Goal: Information Seeking & Learning: Learn about a topic

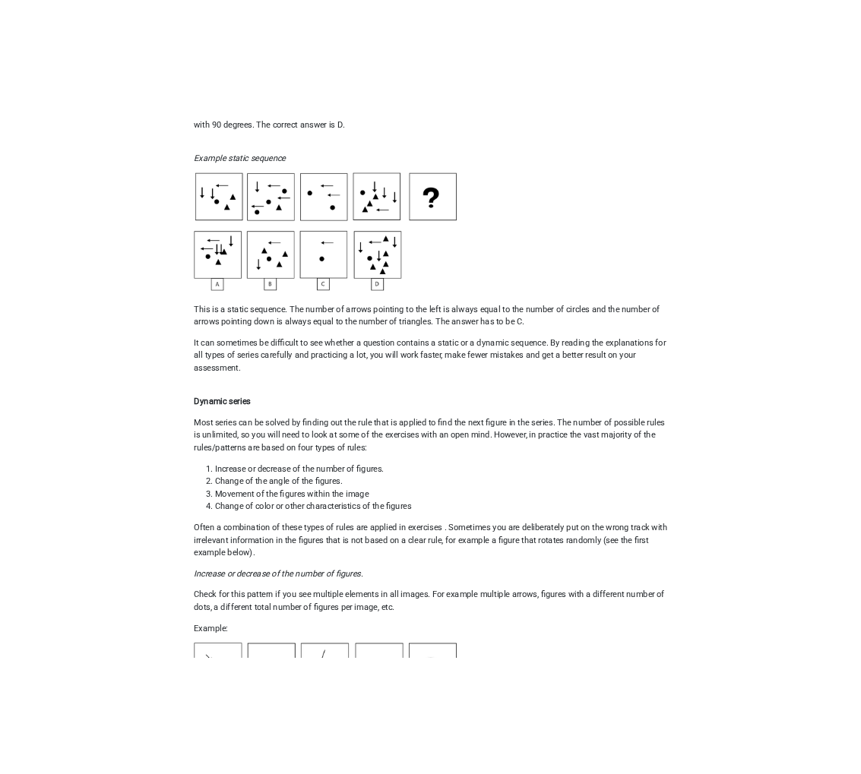
scroll to position [703, 0]
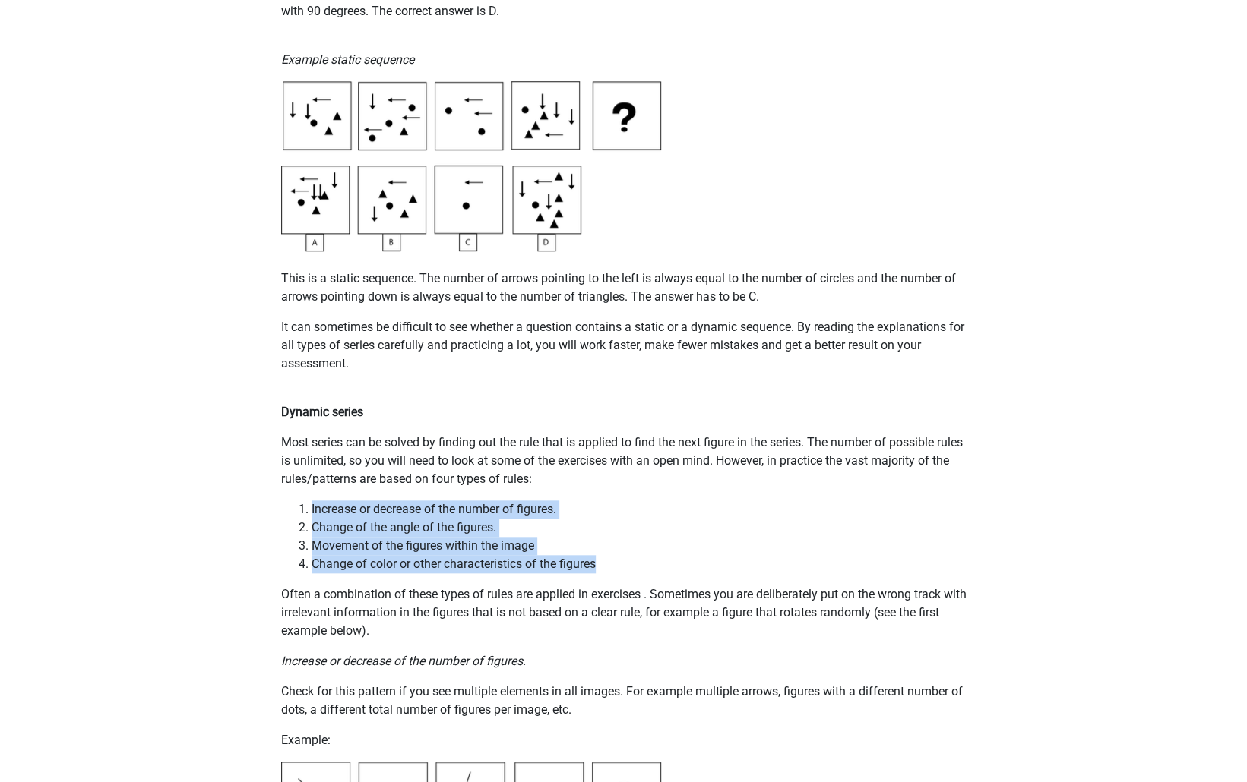
drag, startPoint x: 598, startPoint y: 562, endPoint x: 298, endPoint y: 501, distance: 306.2
click at [298, 501] on ol "Increase or decrease of the number of figures. Change of the angle of the figur…" at bounding box center [623, 537] width 685 height 73
copy ol "Increase or decrease of the number of figures. Change of the angle of the figur…"
click at [691, 555] on li "Change of color or other characteristics of the figures" at bounding box center [638, 564] width 655 height 18
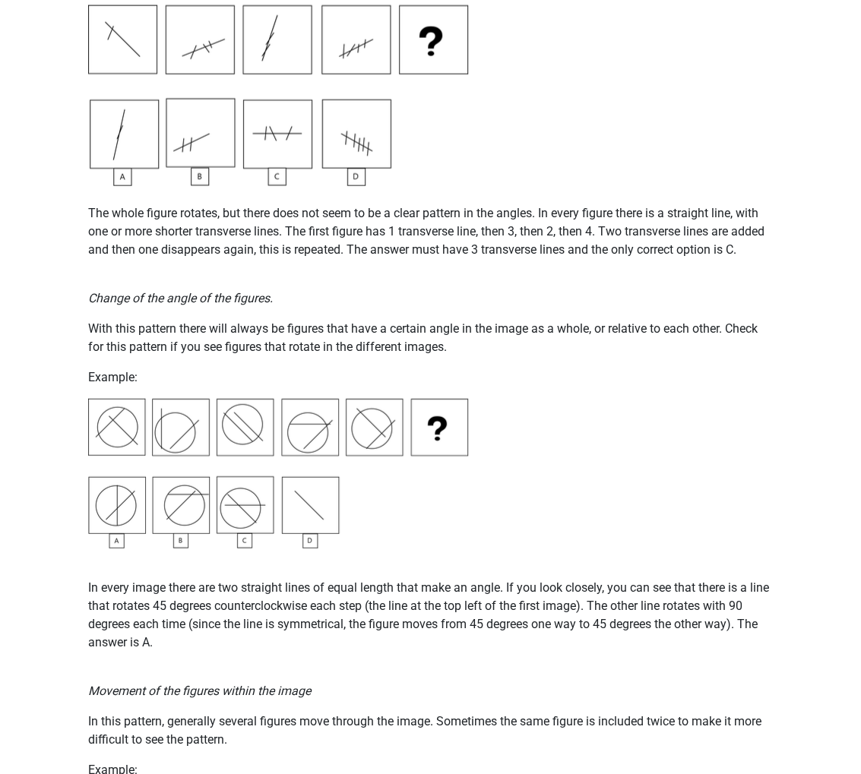
scroll to position [1460, 0]
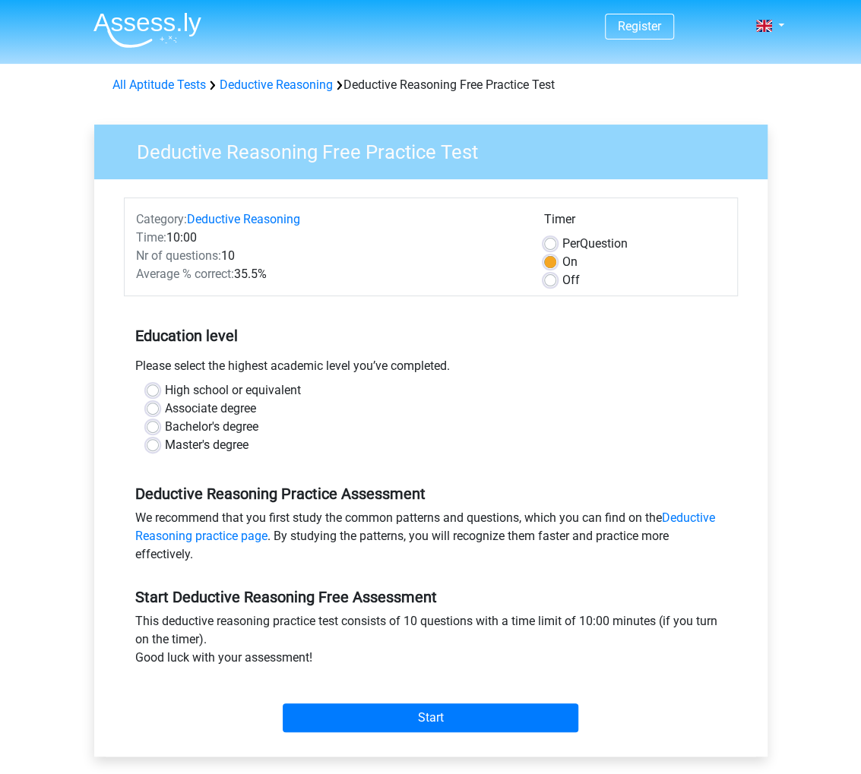
click at [165, 447] on label "Master's degree" at bounding box center [207, 445] width 84 height 18
click at [156, 447] on input "Master's degree" at bounding box center [153, 443] width 12 height 15
radio input "true"
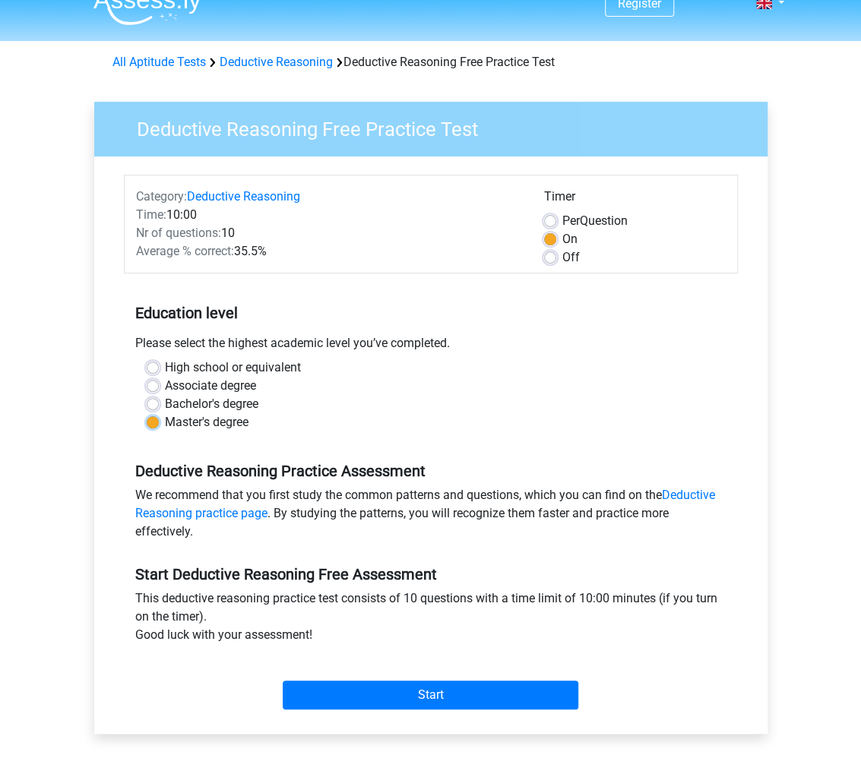
scroll to position [24, 0]
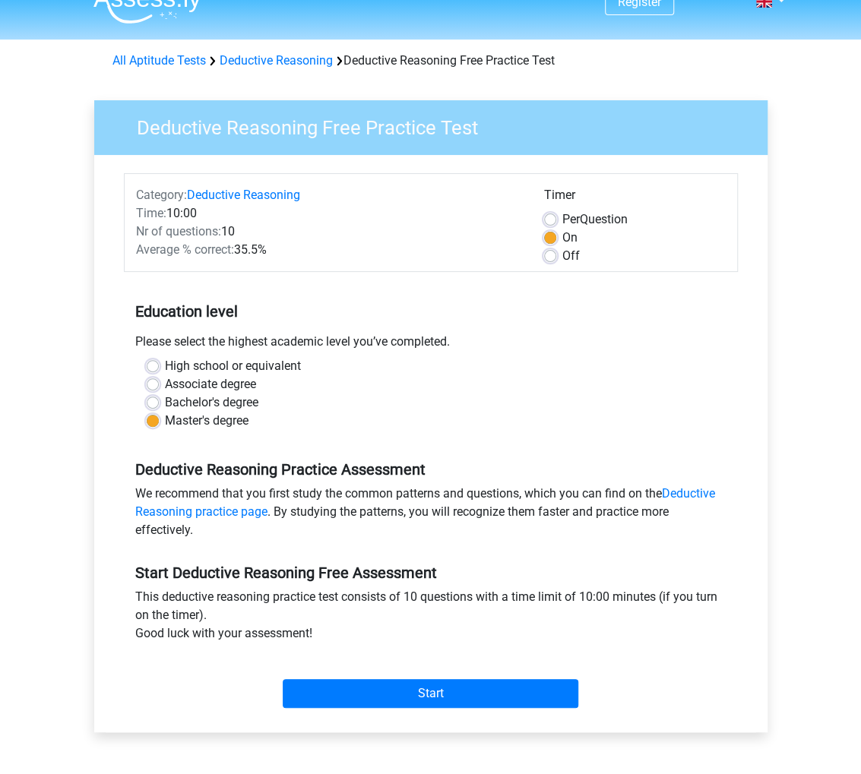
click at [165, 400] on label "Bachelor's degree" at bounding box center [211, 403] width 93 height 18
click at [155, 400] on input "Bachelor's degree" at bounding box center [153, 401] width 12 height 15
radio input "true"
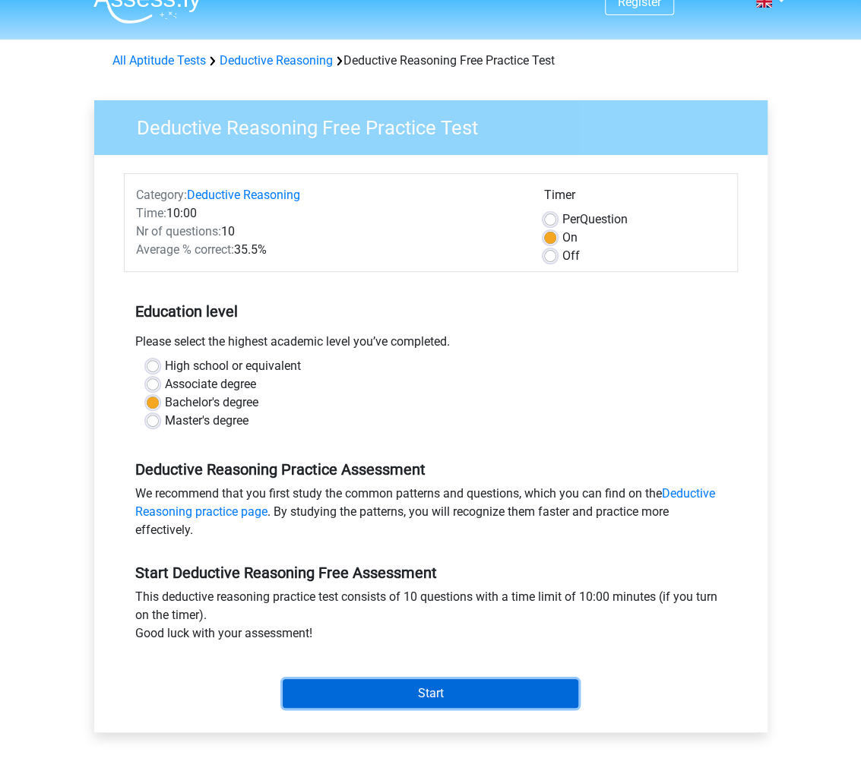
click at [468, 689] on input "Start" at bounding box center [431, 693] width 296 height 29
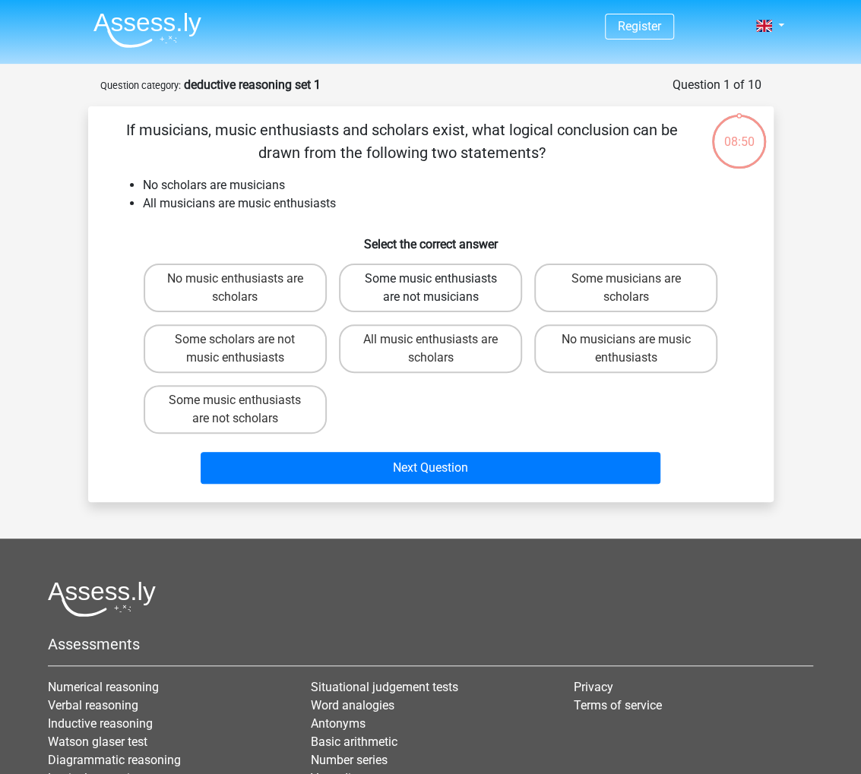
click at [429, 282] on label "Some music enthusiasts are not musicians" at bounding box center [430, 288] width 183 height 49
click at [430, 282] on input "Some music enthusiasts are not musicians" at bounding box center [435, 284] width 10 height 10
radio input "true"
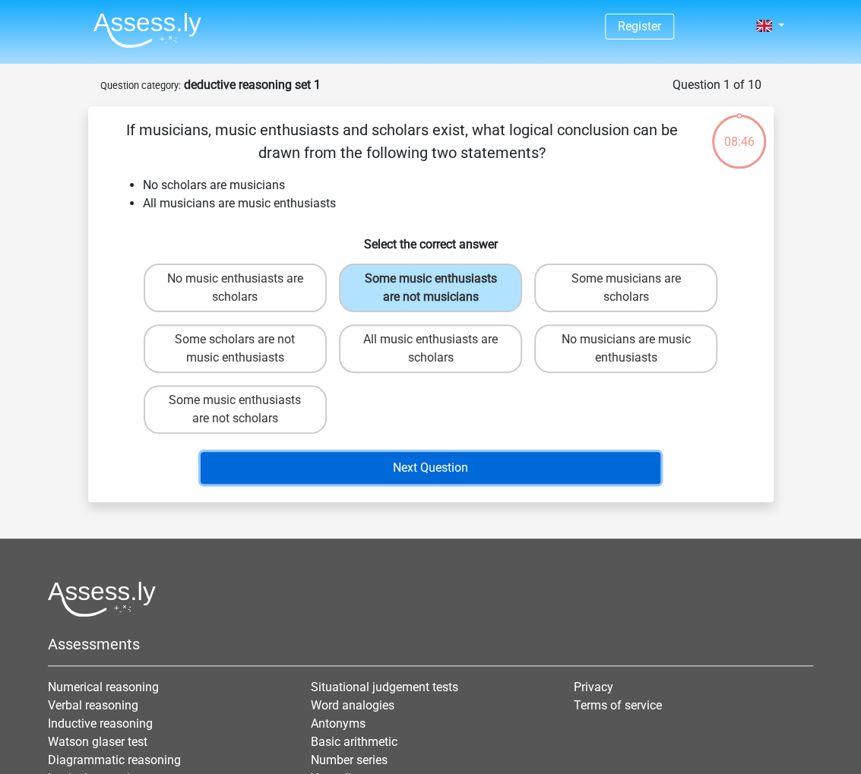
click at [447, 466] on button "Next Question" at bounding box center [431, 468] width 460 height 32
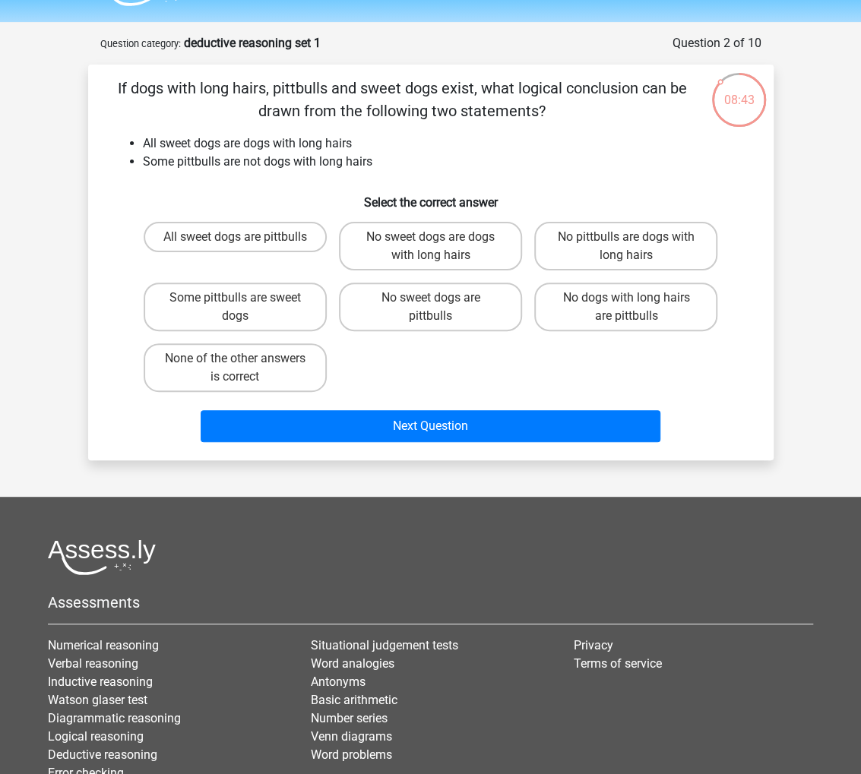
scroll to position [45, 0]
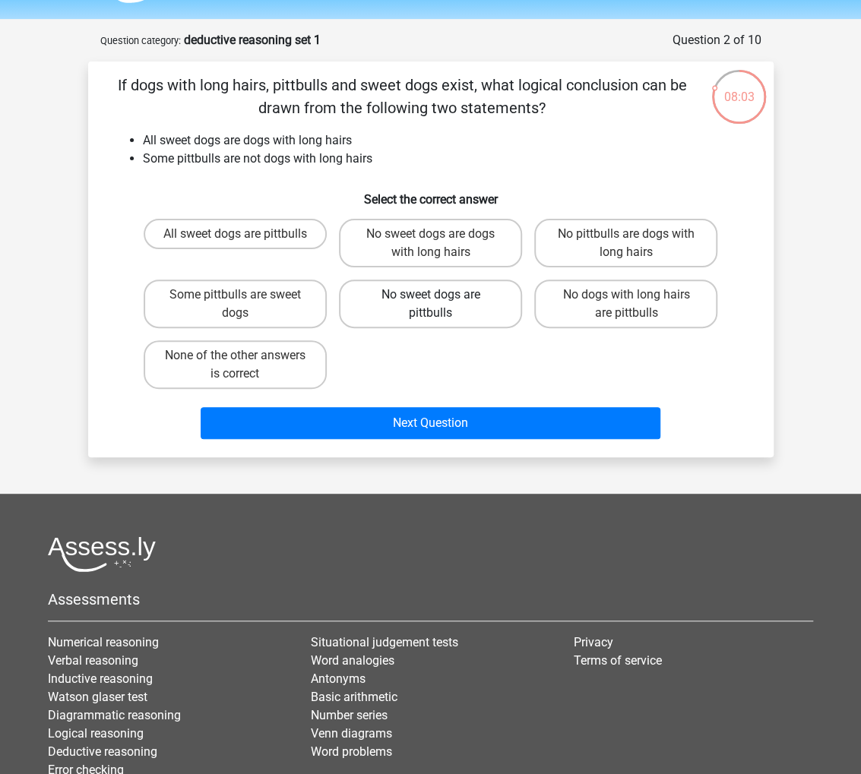
click at [439, 315] on label "No sweet dogs are pittbulls" at bounding box center [430, 304] width 183 height 49
click at [439, 305] on input "No sweet dogs are pittbulls" at bounding box center [435, 300] width 10 height 10
radio input "true"
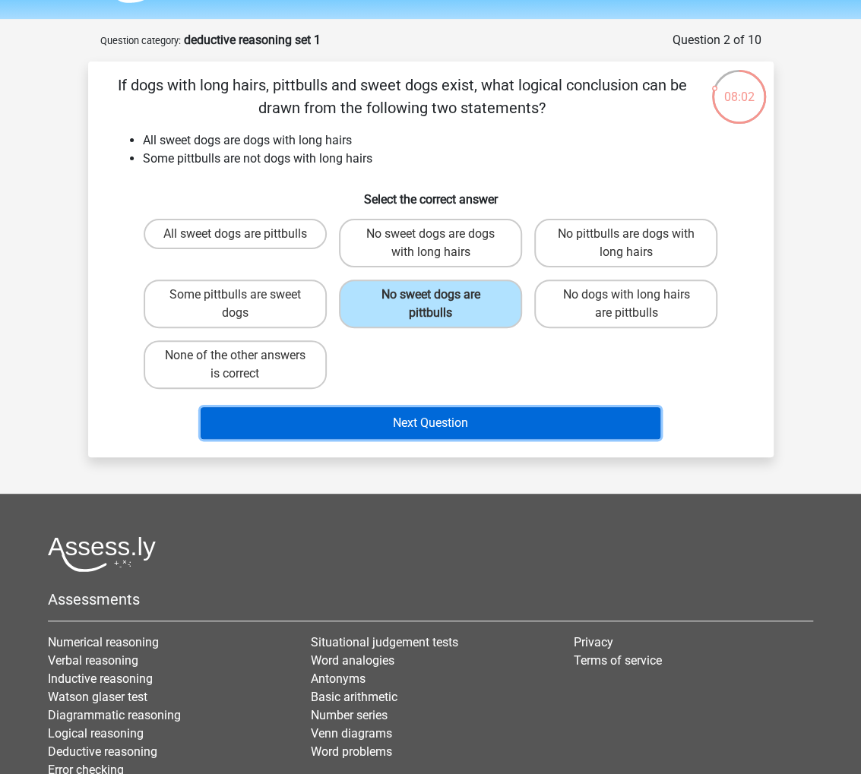
click at [444, 417] on button "Next Question" at bounding box center [431, 423] width 460 height 32
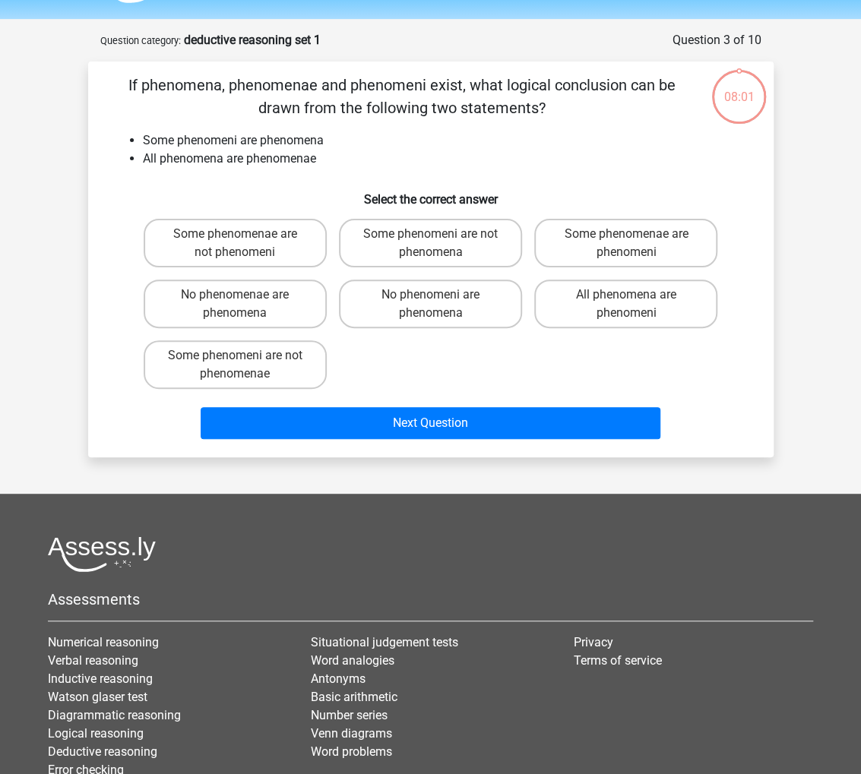
scroll to position [76, 0]
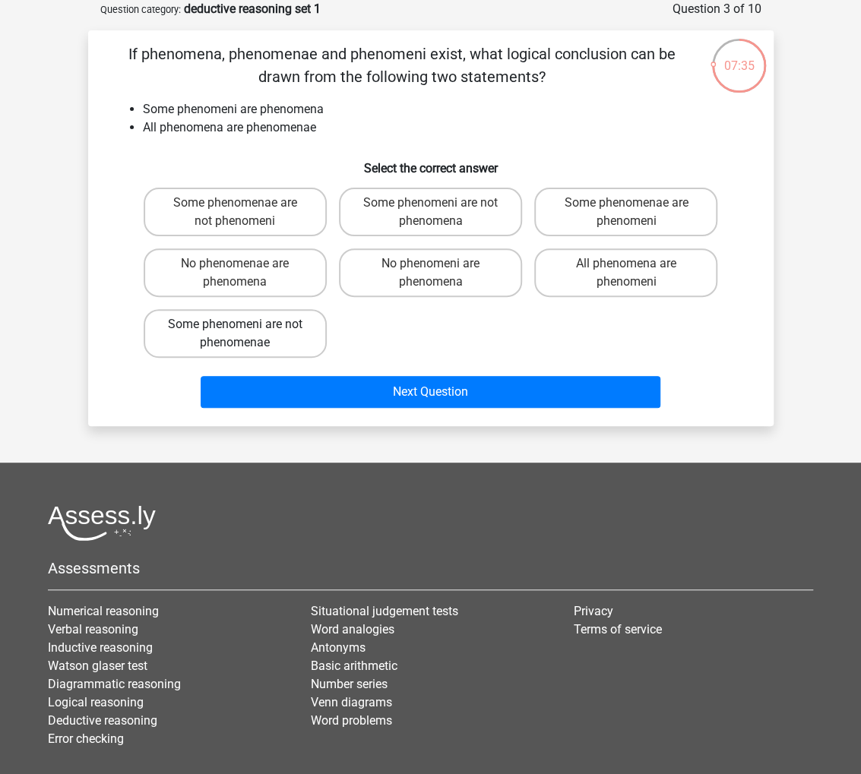
click at [310, 344] on label "Some phenomeni are not phenomenae" at bounding box center [235, 333] width 183 height 49
click at [245, 334] on input "Some phenomeni are not phenomenae" at bounding box center [240, 329] width 10 height 10
radio input "true"
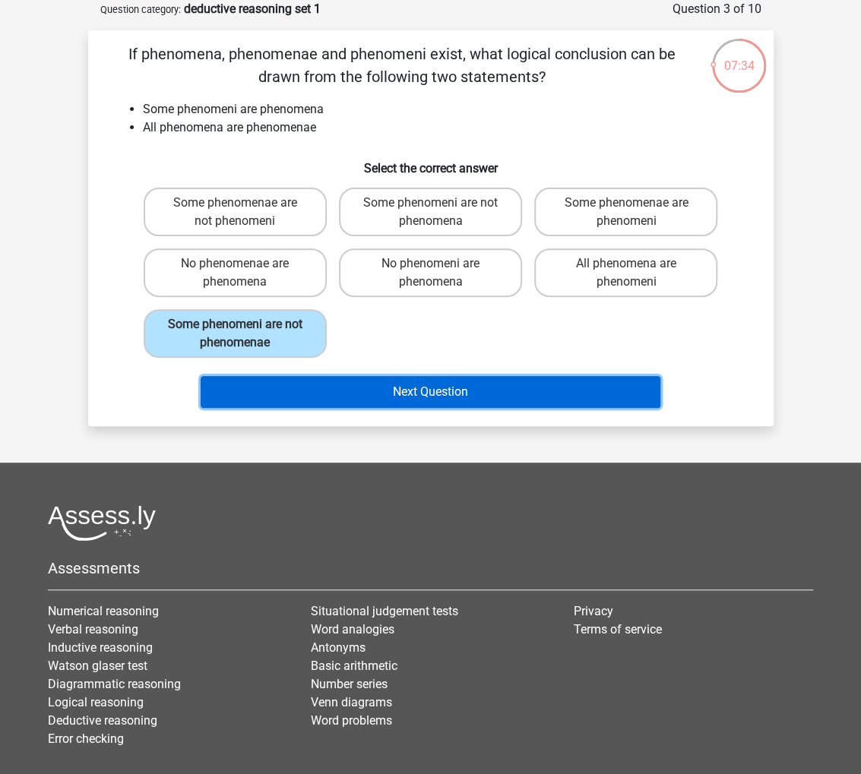
click at [462, 395] on button "Next Question" at bounding box center [431, 392] width 460 height 32
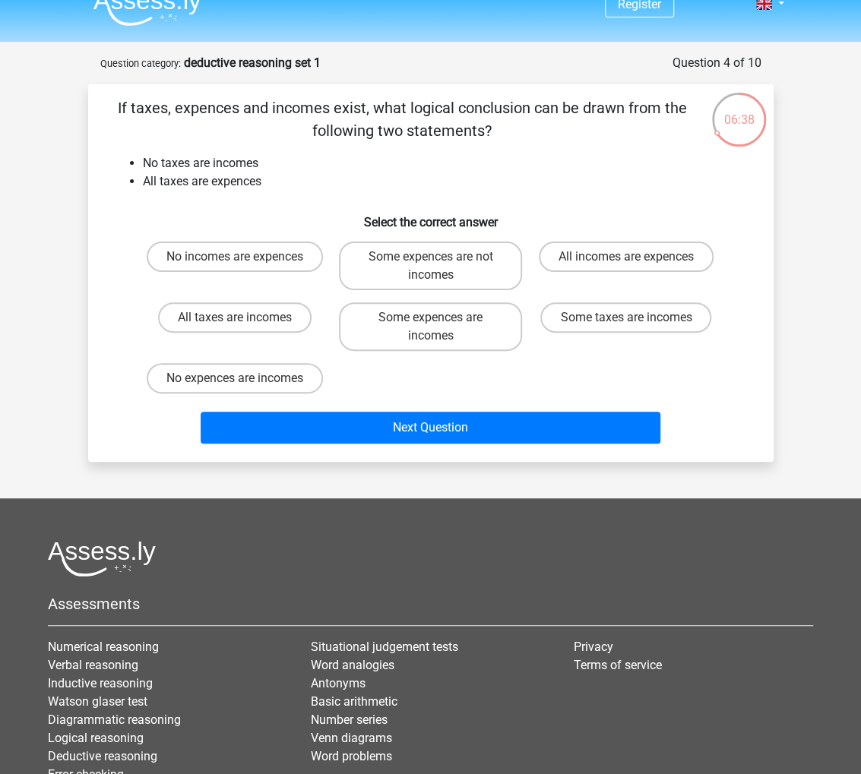
scroll to position [15, 0]
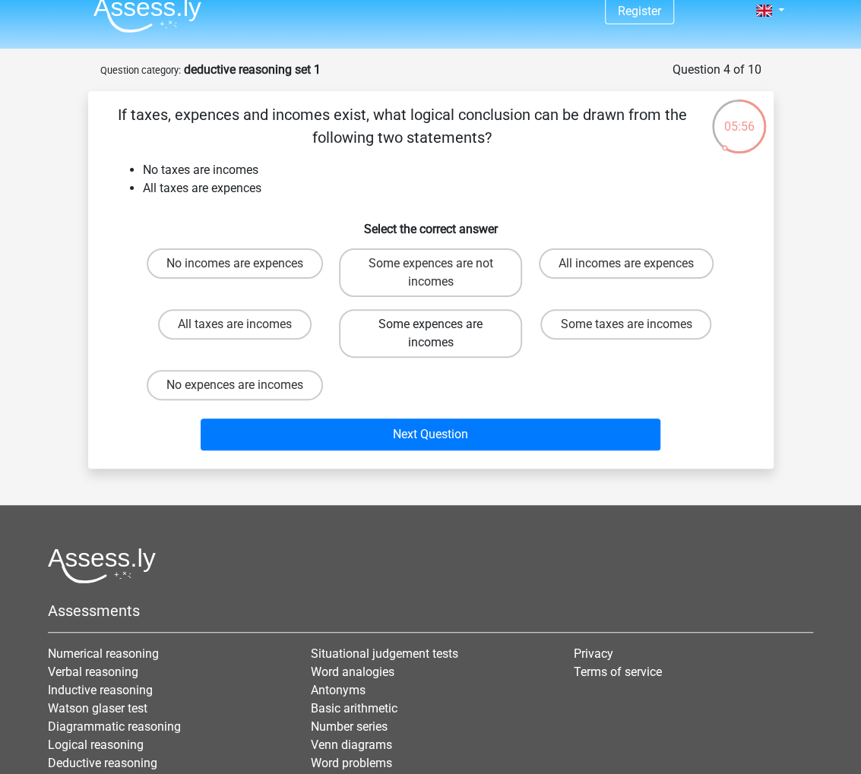
click at [492, 327] on label "Some expences are incomes" at bounding box center [430, 333] width 183 height 49
click at [440, 327] on input "Some expences are incomes" at bounding box center [435, 329] width 10 height 10
radio input "true"
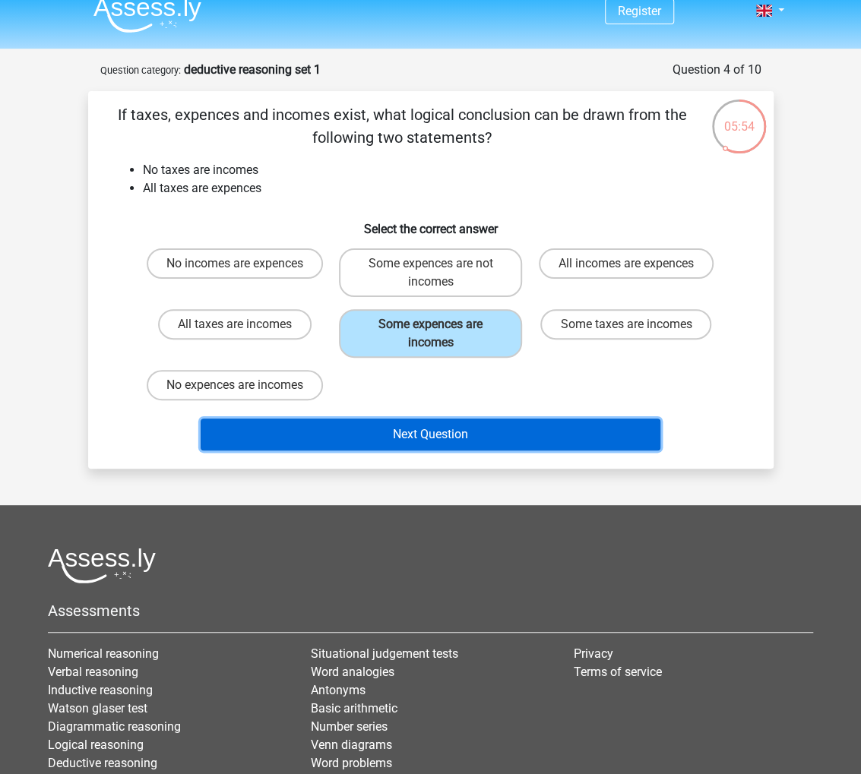
click at [466, 438] on button "Next Question" at bounding box center [431, 435] width 460 height 32
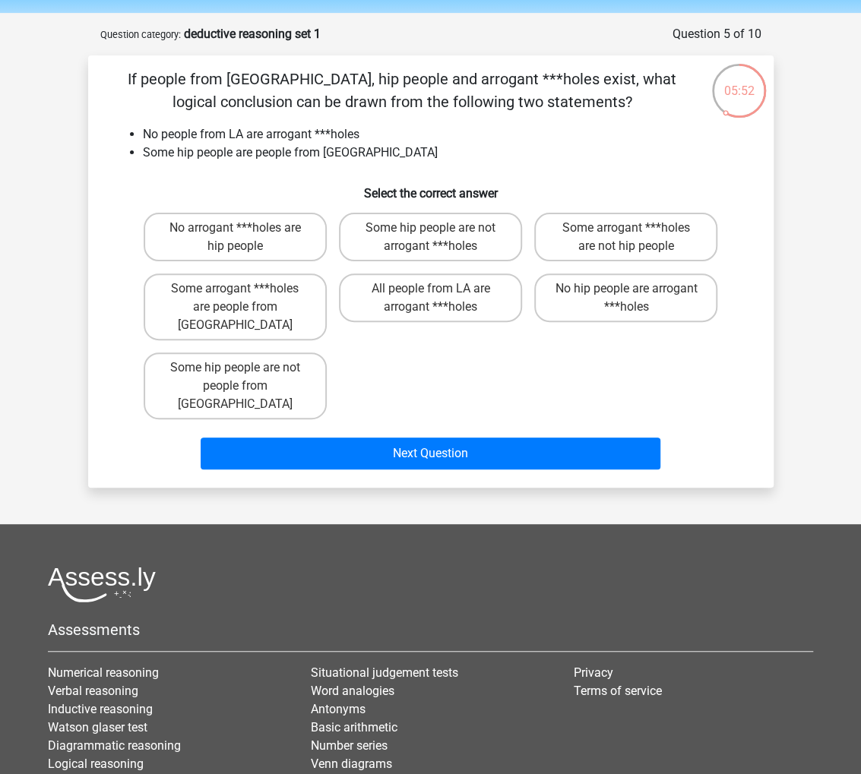
scroll to position [52, 0]
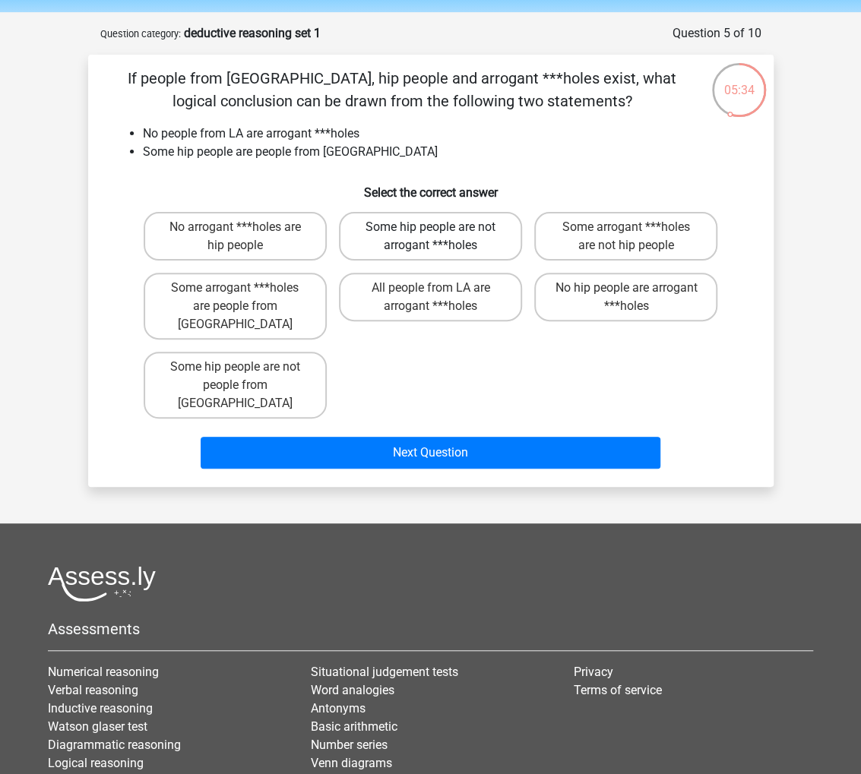
click at [469, 247] on label "Some hip people are not arrogant ***holes" at bounding box center [430, 236] width 183 height 49
click at [440, 237] on input "Some hip people are not arrogant ***holes" at bounding box center [435, 232] width 10 height 10
radio input "true"
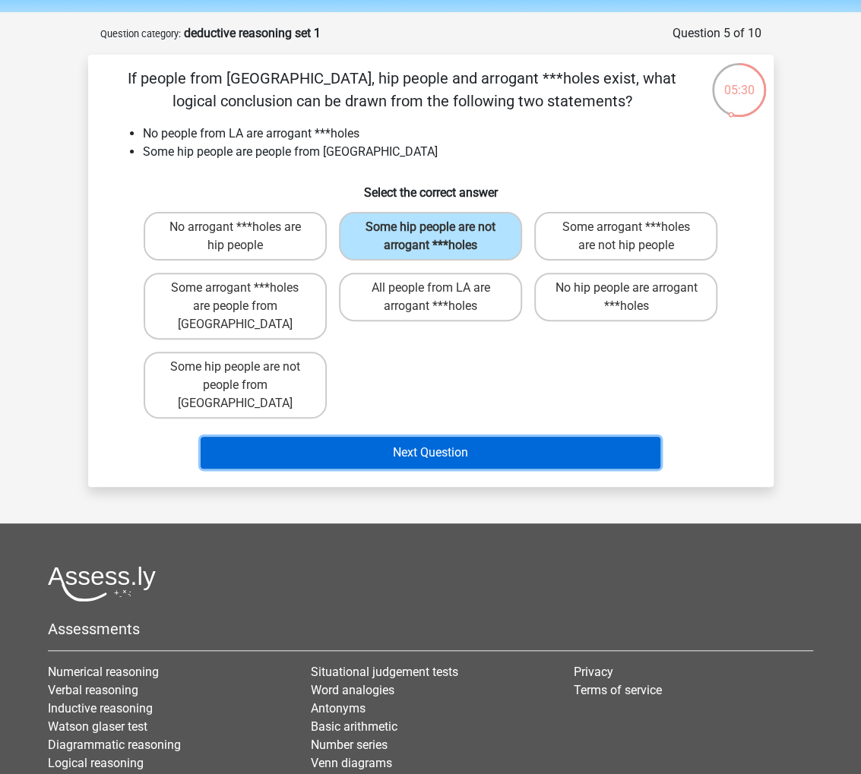
click at [451, 437] on button "Next Question" at bounding box center [431, 453] width 460 height 32
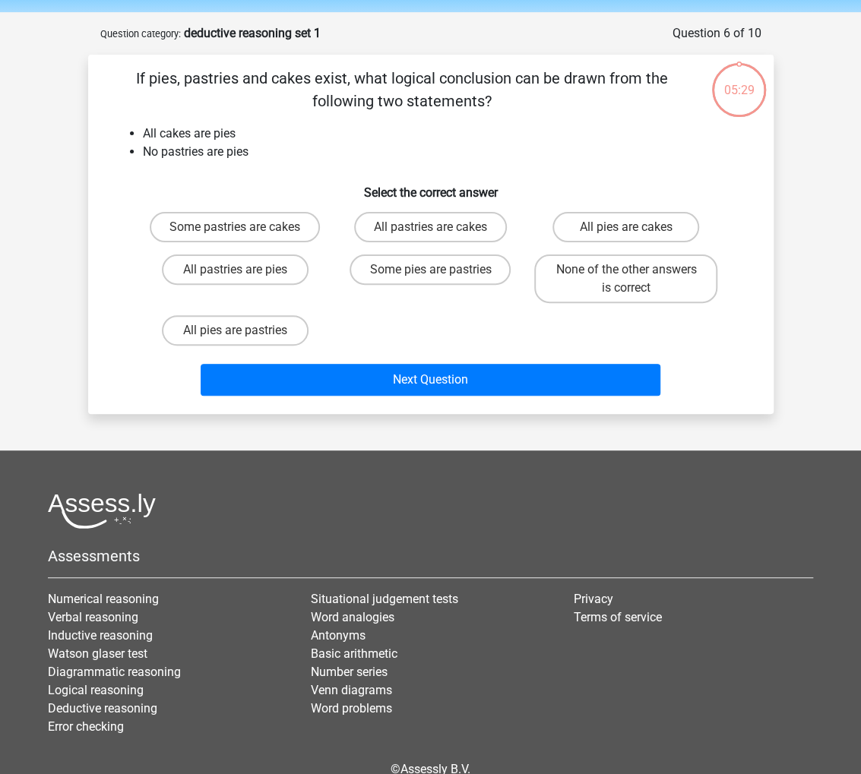
scroll to position [76, 0]
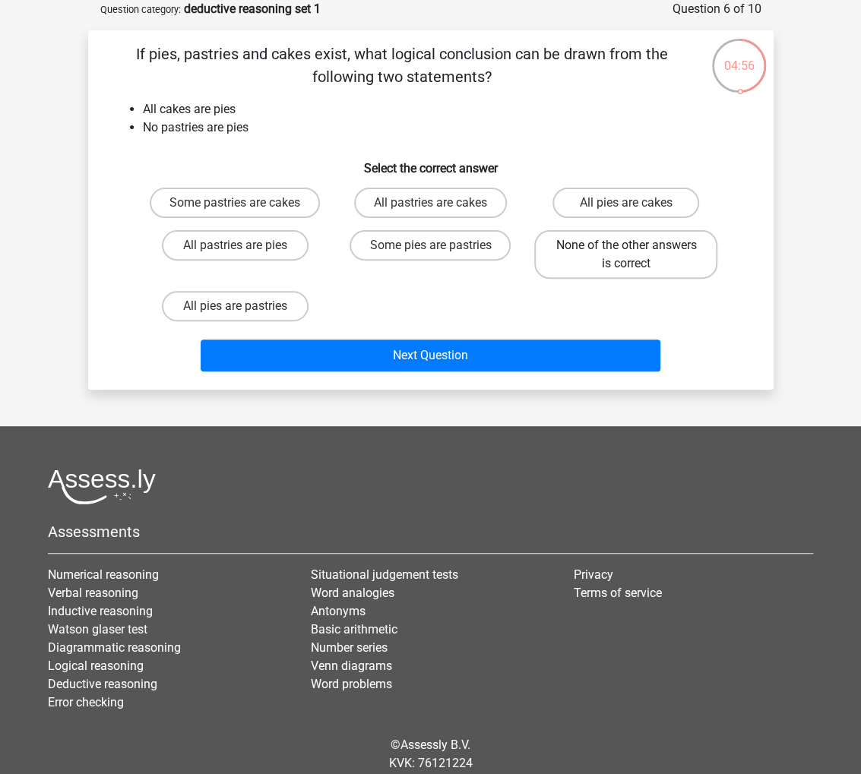
click at [612, 247] on label "None of the other answers is correct" at bounding box center [625, 254] width 183 height 49
click at [626, 247] on input "None of the other answers is correct" at bounding box center [631, 250] width 10 height 10
radio input "true"
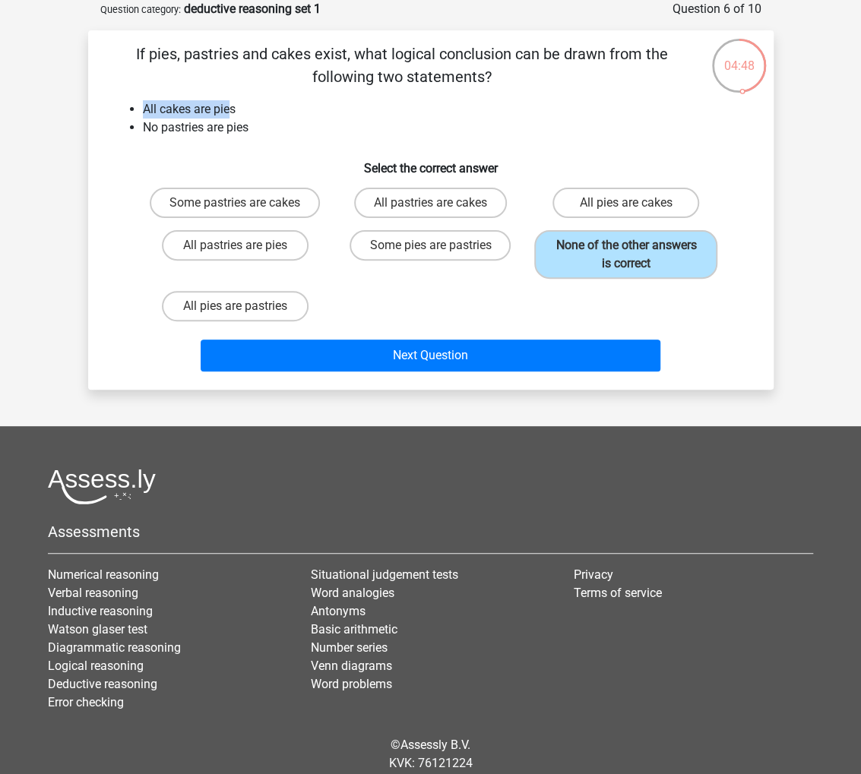
drag, startPoint x: 144, startPoint y: 106, endPoint x: 232, endPoint y: 103, distance: 88.9
click at [232, 103] on li "All cakes are pies" at bounding box center [446, 109] width 606 height 18
click at [618, 261] on label "None of the other answers is correct" at bounding box center [625, 254] width 183 height 49
click at [626, 255] on input "None of the other answers is correct" at bounding box center [631, 250] width 10 height 10
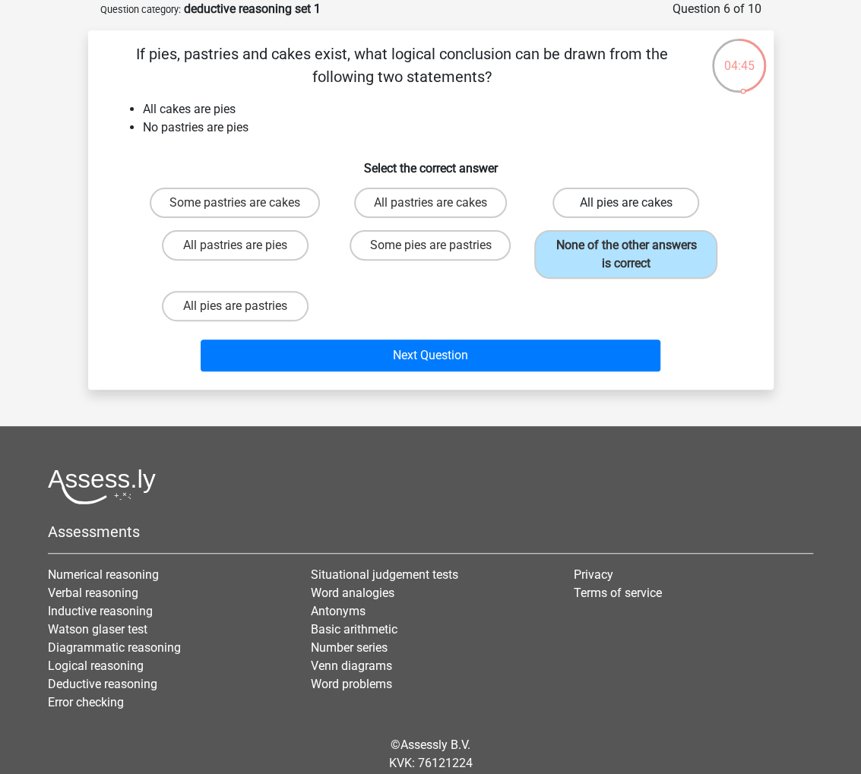
click at [609, 199] on label "All pies are cakes" at bounding box center [625, 203] width 147 height 30
click at [626, 203] on input "All pies are cakes" at bounding box center [631, 208] width 10 height 10
radio input "true"
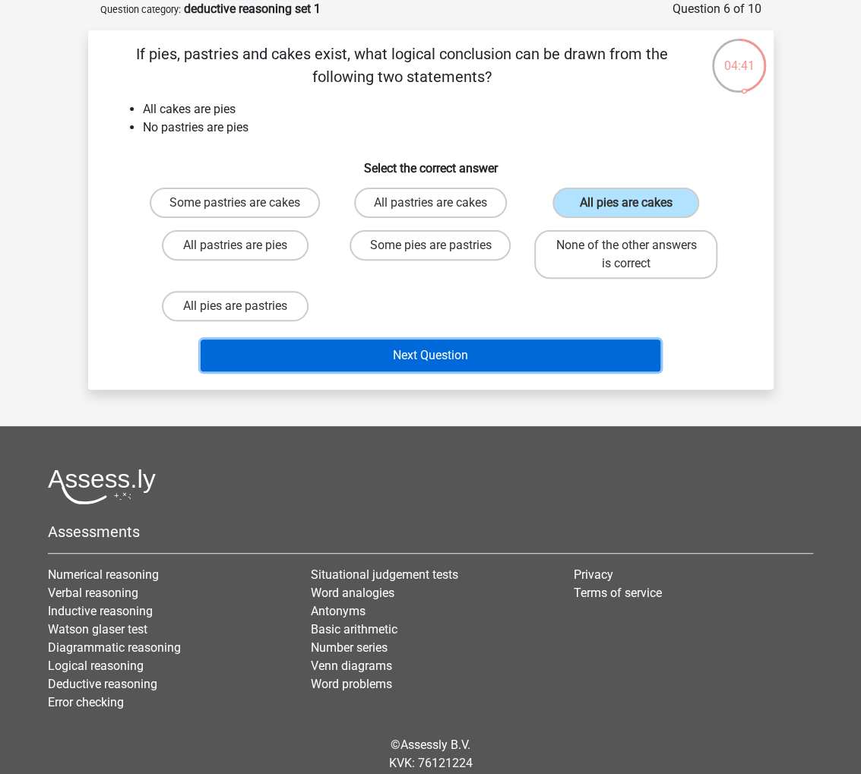
click at [517, 357] on button "Next Question" at bounding box center [431, 356] width 460 height 32
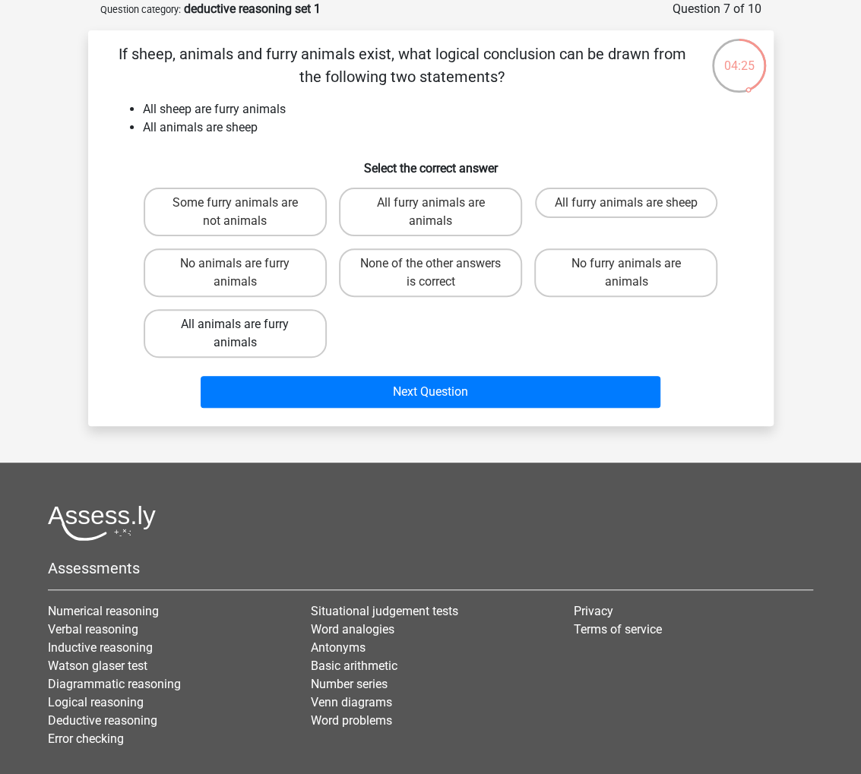
click at [301, 324] on label "All animals are furry animals" at bounding box center [235, 333] width 183 height 49
click at [245, 324] on input "All animals are furry animals" at bounding box center [240, 329] width 10 height 10
radio input "true"
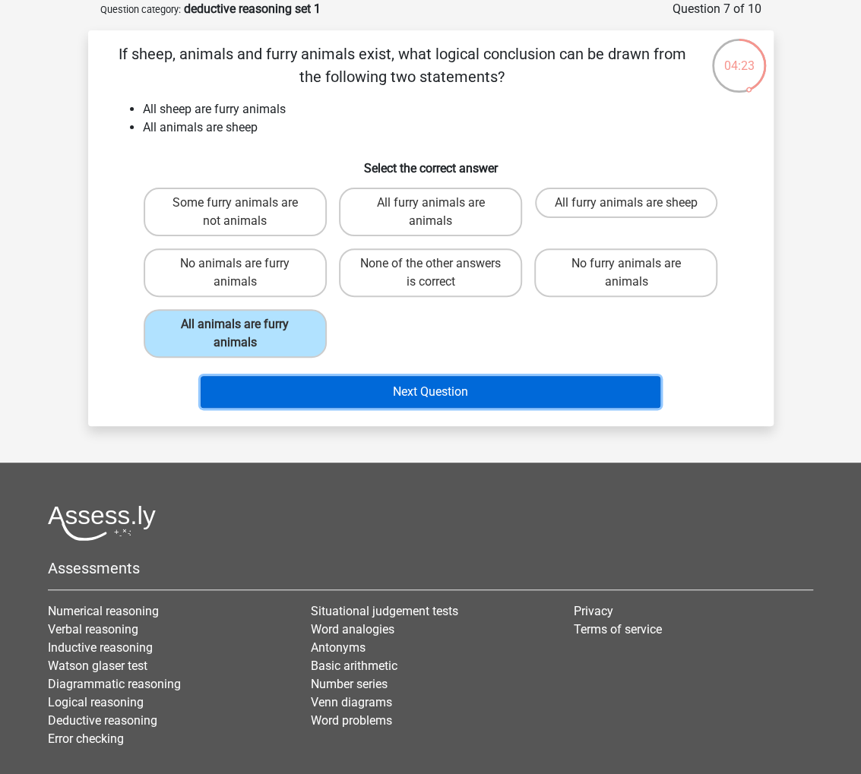
click at [428, 394] on button "Next Question" at bounding box center [431, 392] width 460 height 32
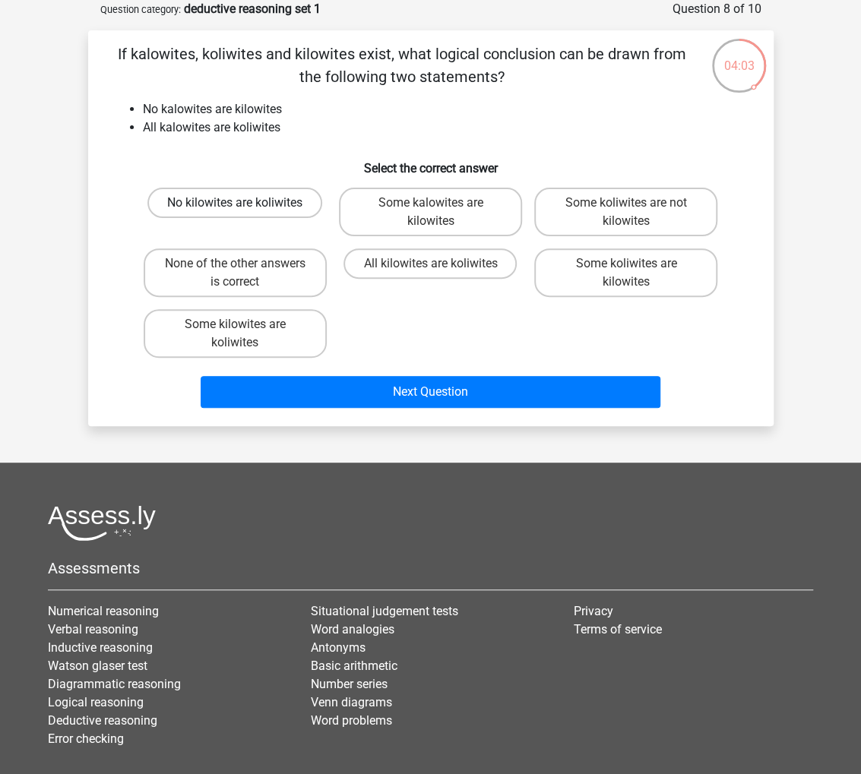
click at [295, 207] on label "No kilowites are koliwites" at bounding box center [234, 203] width 175 height 30
click at [245, 207] on input "No kilowites are koliwites" at bounding box center [240, 208] width 10 height 10
radio input "true"
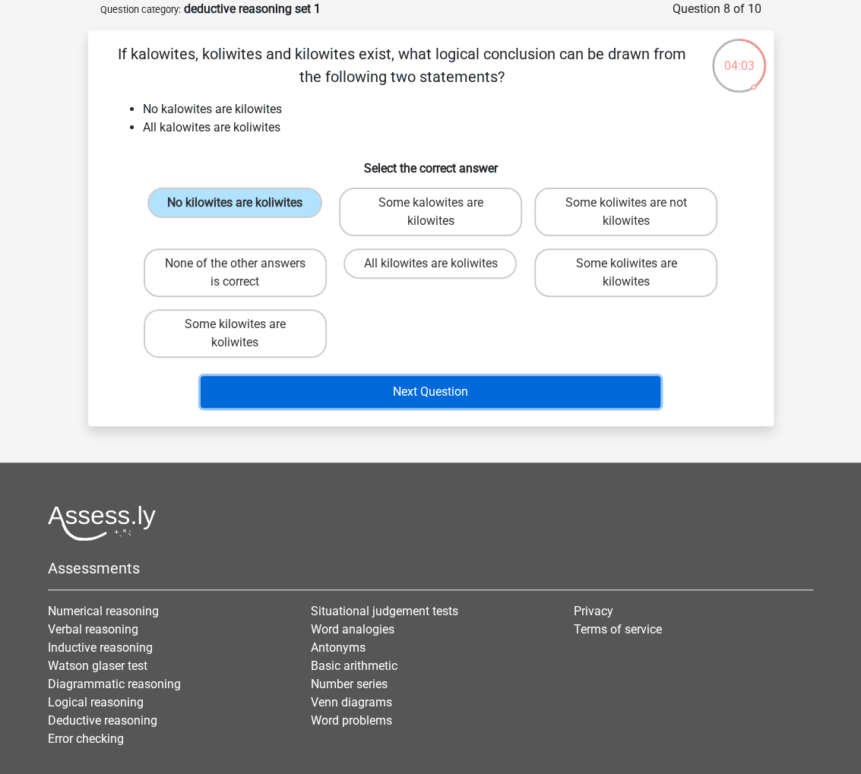
click at [447, 388] on button "Next Question" at bounding box center [431, 392] width 460 height 32
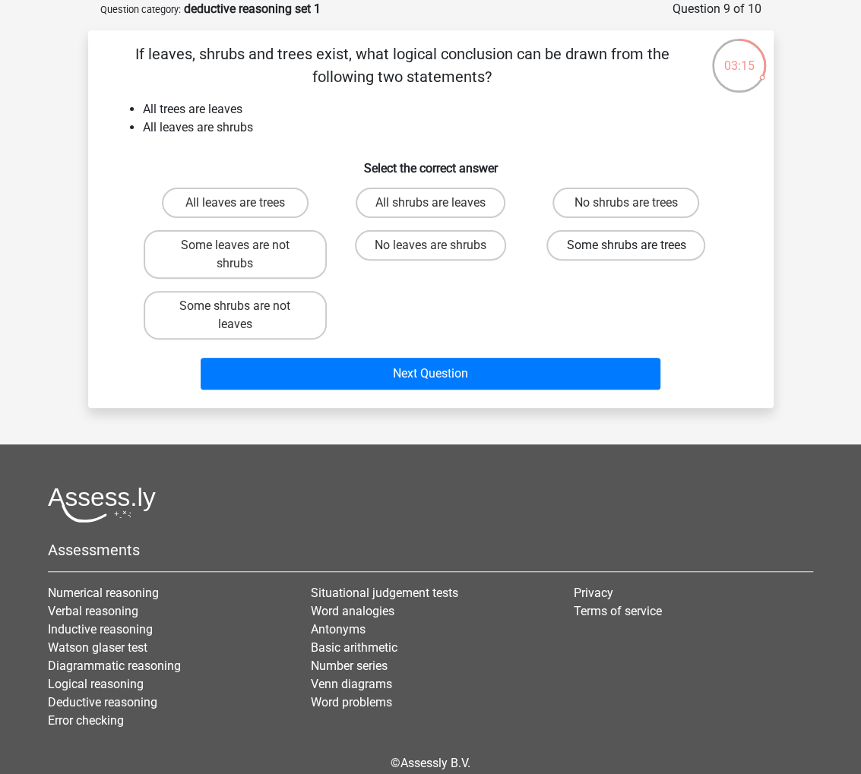
click at [585, 260] on label "Some shrubs are trees" at bounding box center [625, 245] width 159 height 30
click at [626, 255] on input "Some shrubs are trees" at bounding box center [631, 250] width 10 height 10
radio input "true"
click at [536, 354] on div "Next Question" at bounding box center [430, 371] width 637 height 50
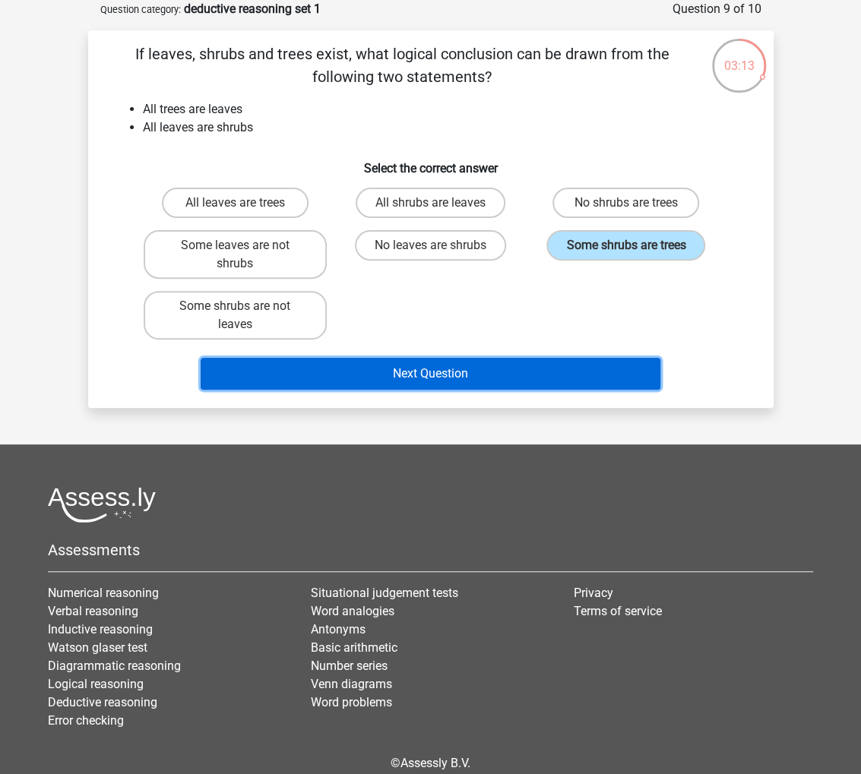
click at [516, 380] on button "Next Question" at bounding box center [431, 374] width 460 height 32
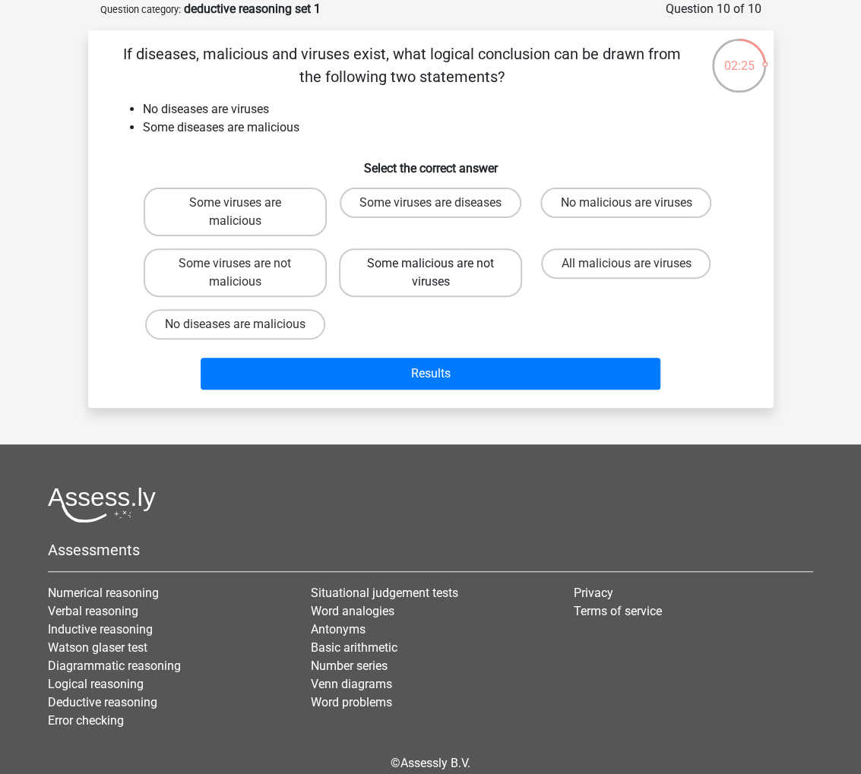
click at [448, 277] on label "Some malicious are not viruses" at bounding box center [430, 272] width 183 height 49
click at [440, 273] on input "Some malicious are not viruses" at bounding box center [435, 269] width 10 height 10
radio input "true"
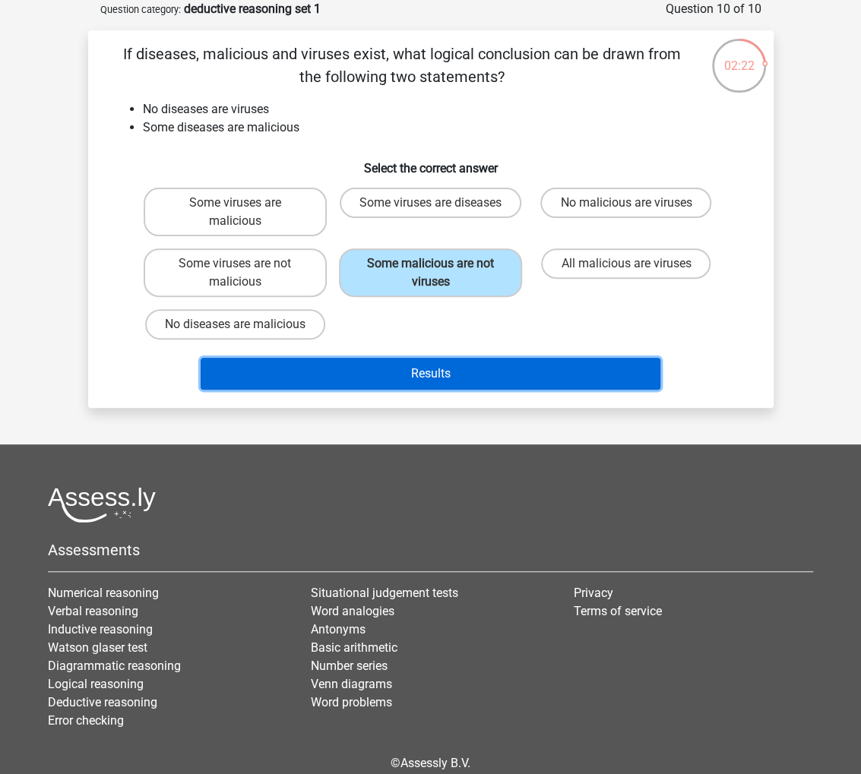
click at [456, 367] on button "Results" at bounding box center [431, 374] width 460 height 32
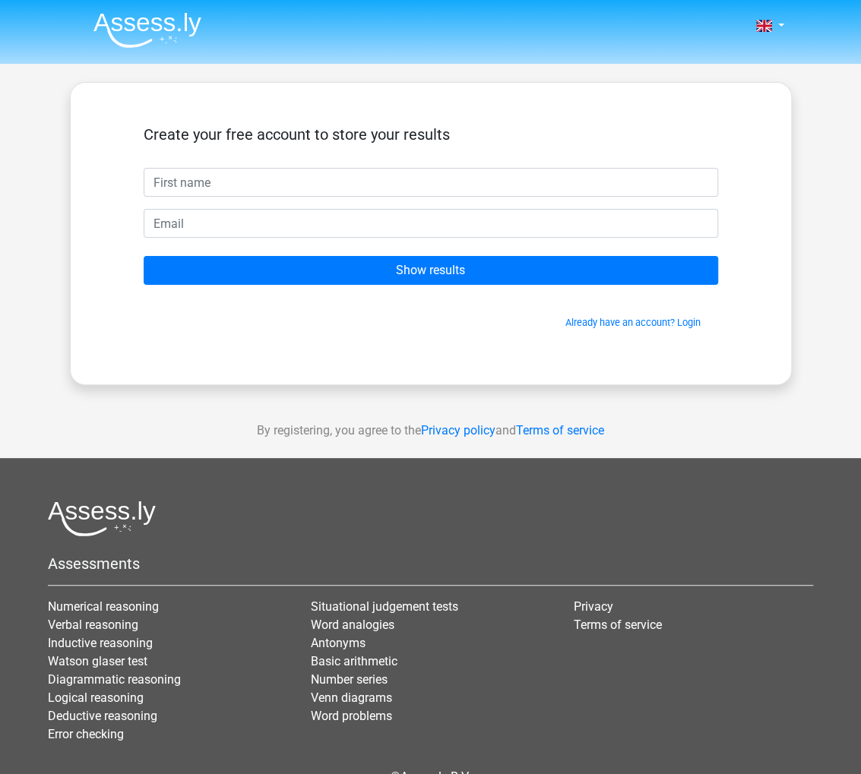
click at [415, 169] on input "text" at bounding box center [431, 182] width 574 height 29
type input "abc@gmail.com"
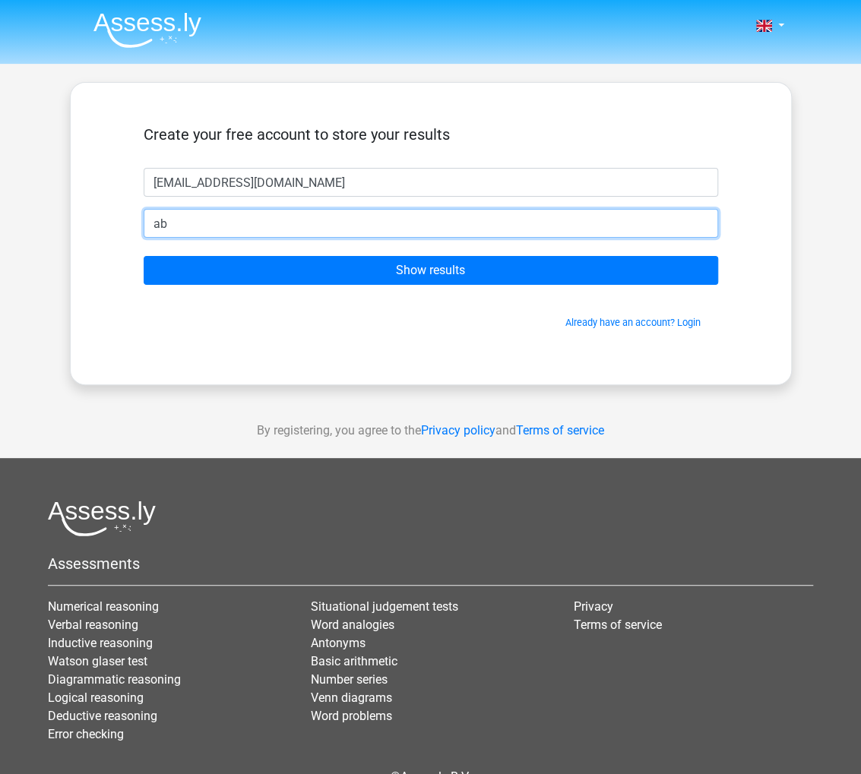
type input "a"
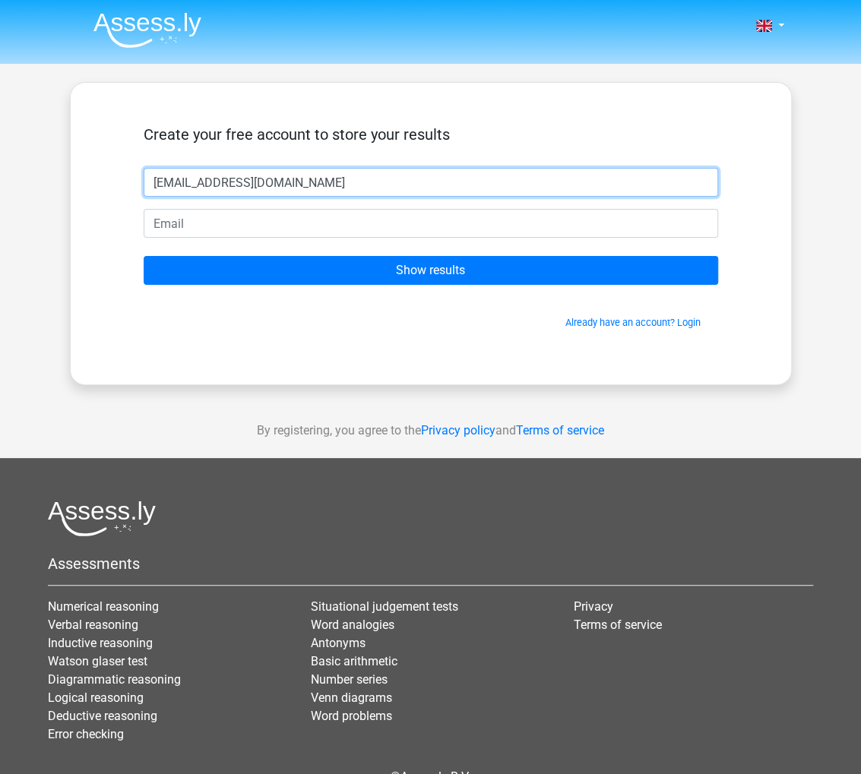
click at [415, 169] on input "abc@gmail.com" at bounding box center [431, 182] width 574 height 29
type input "abc"
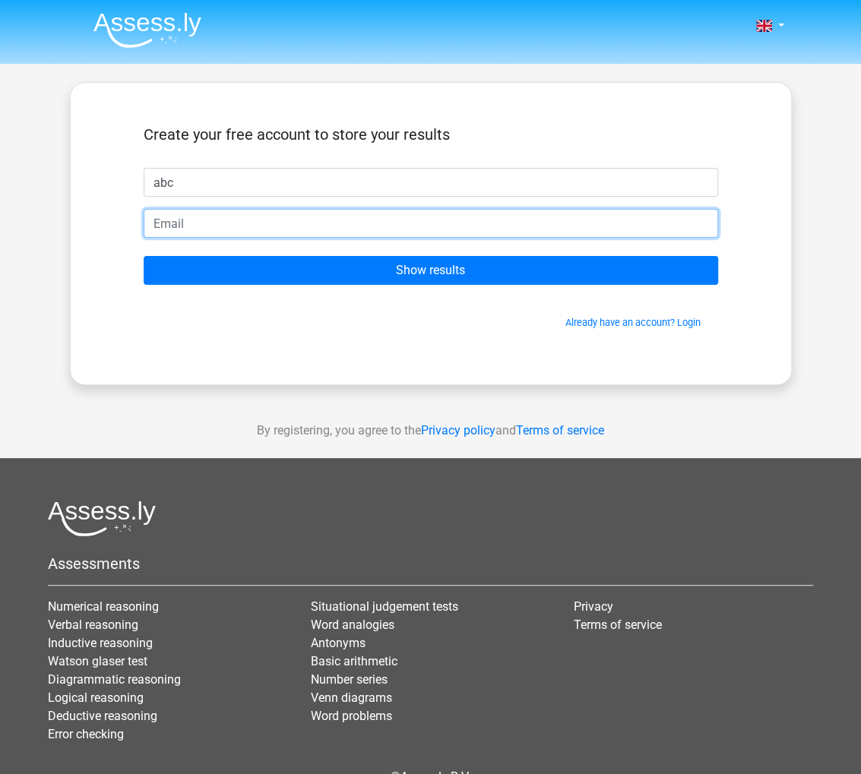
paste input "abc@gmail.com"
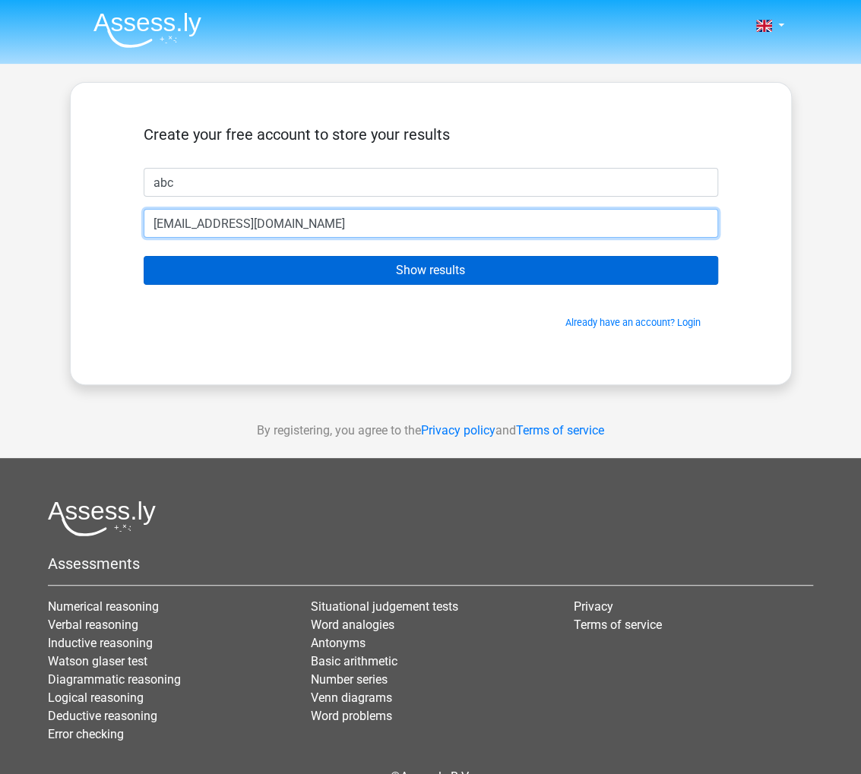
type input "abc@gmail.com"
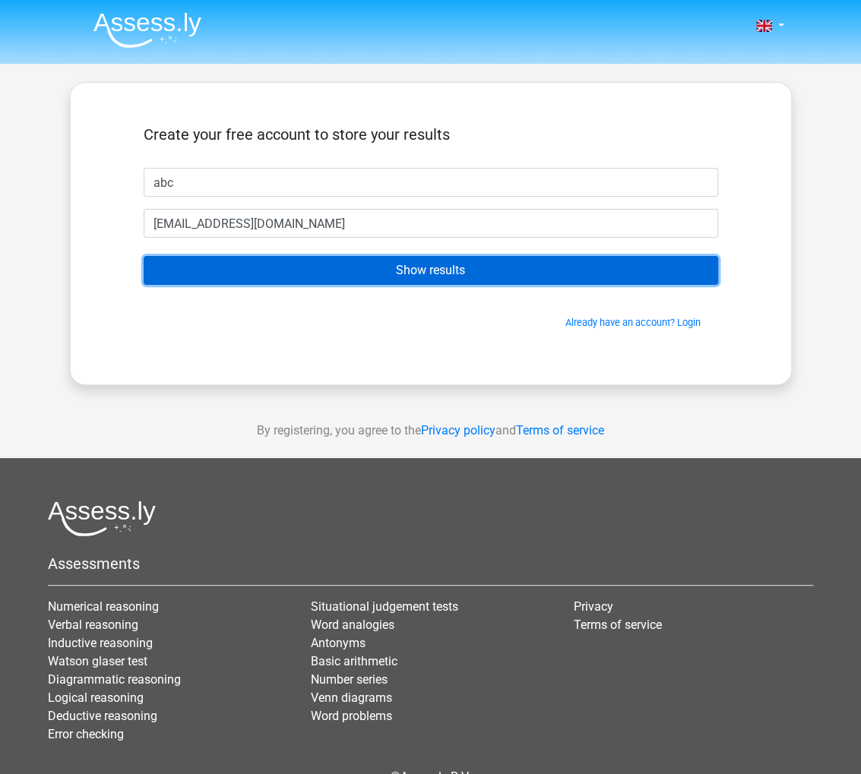
click at [422, 283] on input "Show results" at bounding box center [431, 270] width 574 height 29
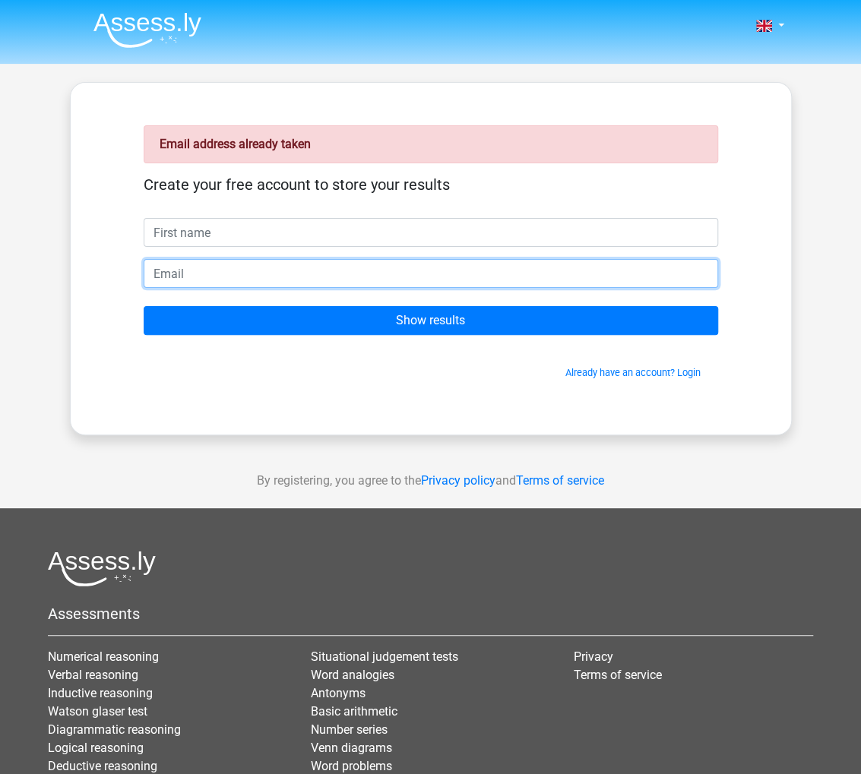
click at [418, 279] on input "email" at bounding box center [431, 273] width 574 height 29
paste input "[EMAIL_ADDRESS][DOMAIN_NAME]"
click at [166, 271] on input "abc@gmail.com" at bounding box center [431, 273] width 574 height 29
type input "abc+1@gmail.com"
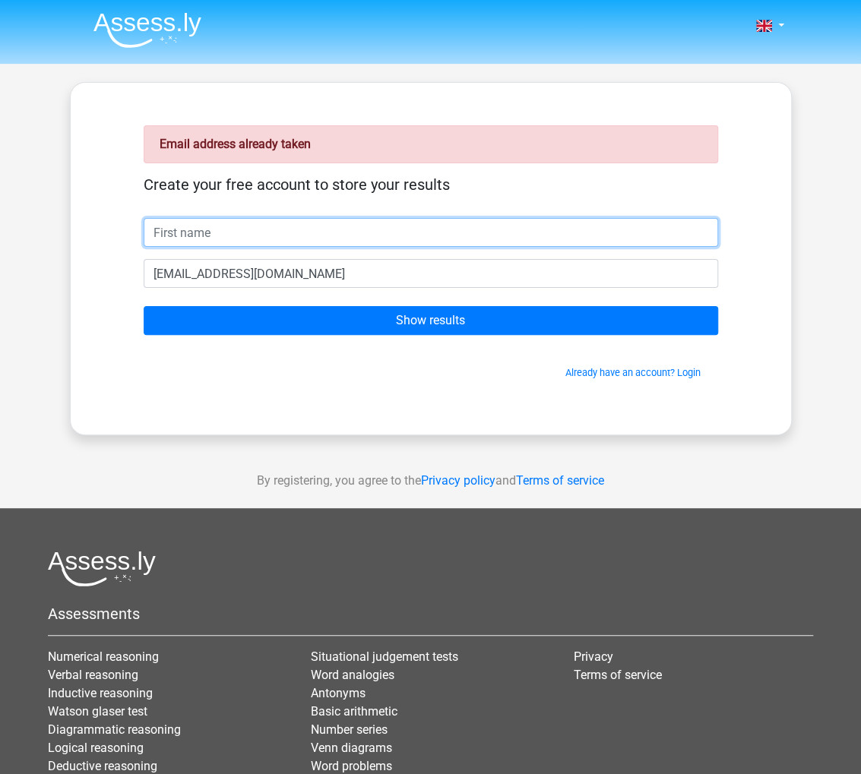
click at [211, 233] on input "text" at bounding box center [431, 232] width 574 height 29
type input "abc"
click at [144, 306] on input "Show results" at bounding box center [431, 320] width 574 height 29
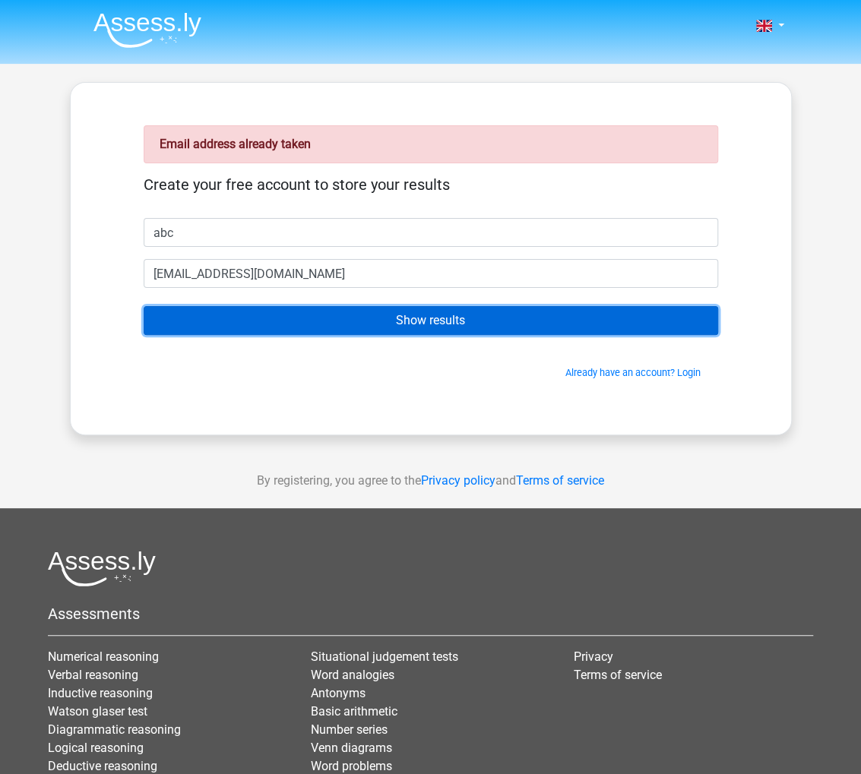
click at [273, 318] on input "Show results" at bounding box center [431, 320] width 574 height 29
